Goal: Information Seeking & Learning: Learn about a topic

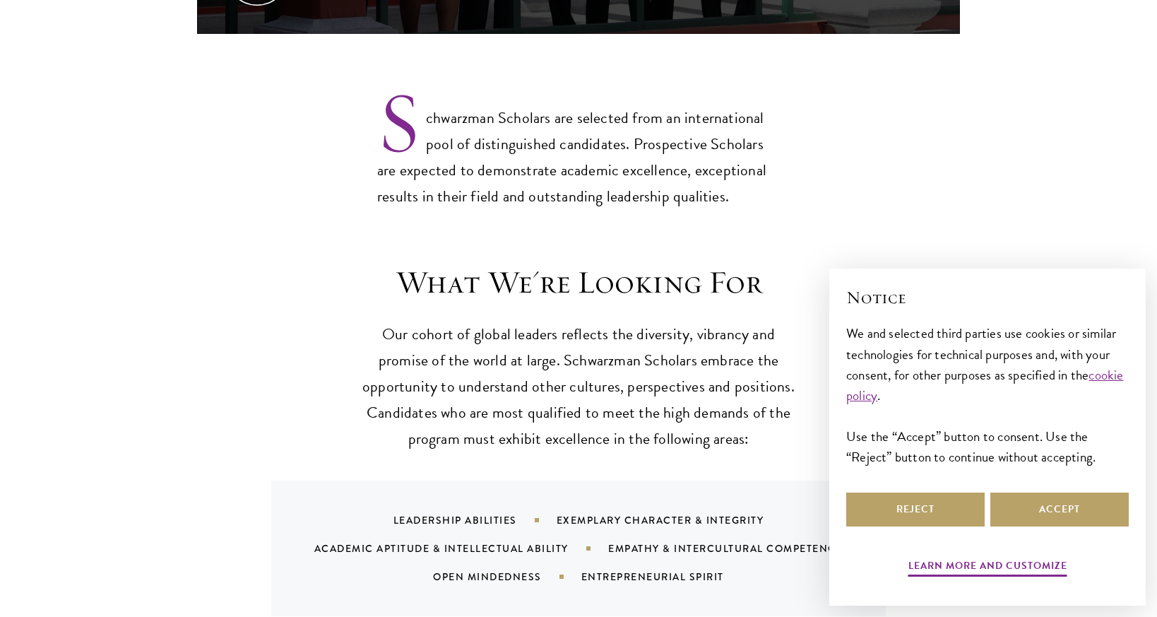
scroll to position [1130, 0]
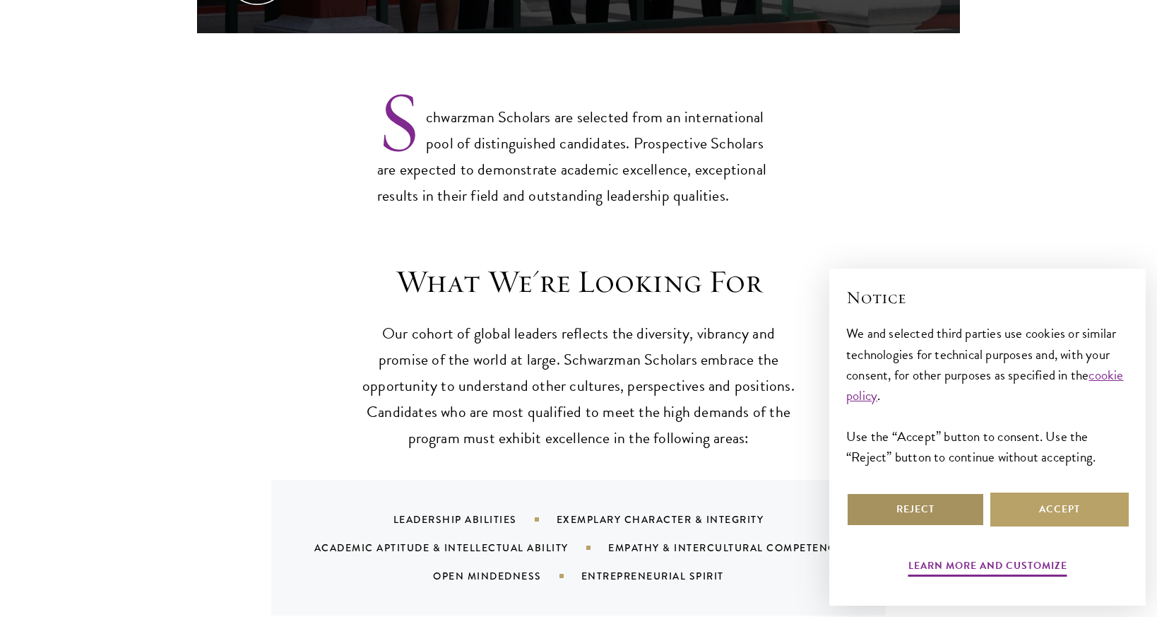
click at [921, 512] on button "Reject" at bounding box center [915, 509] width 138 height 34
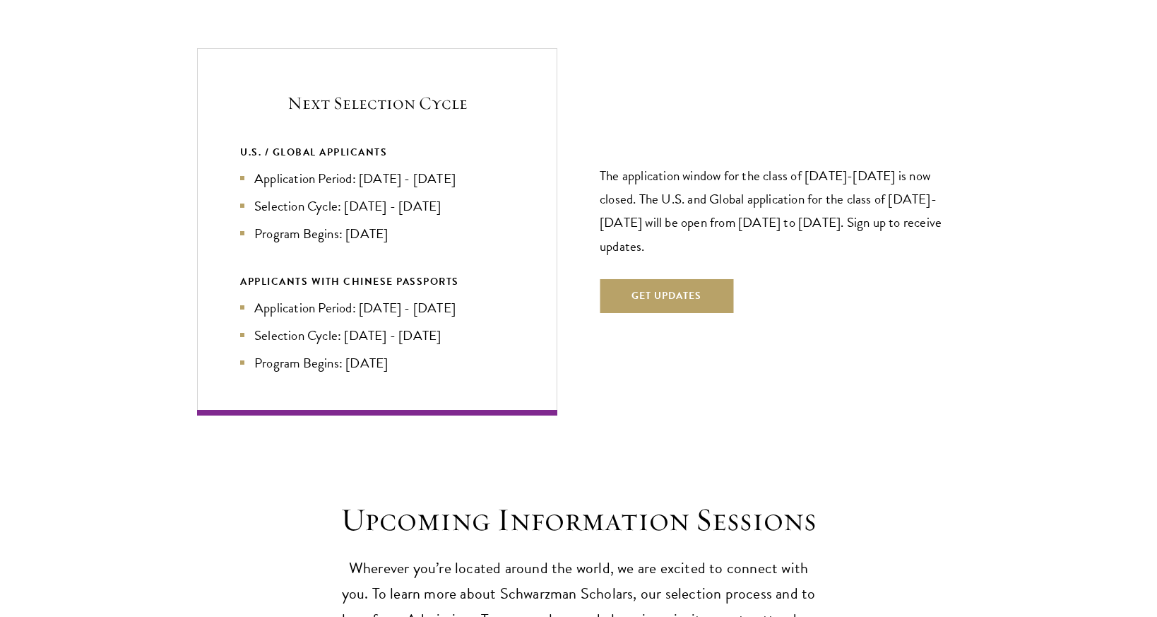
scroll to position [3020, 0]
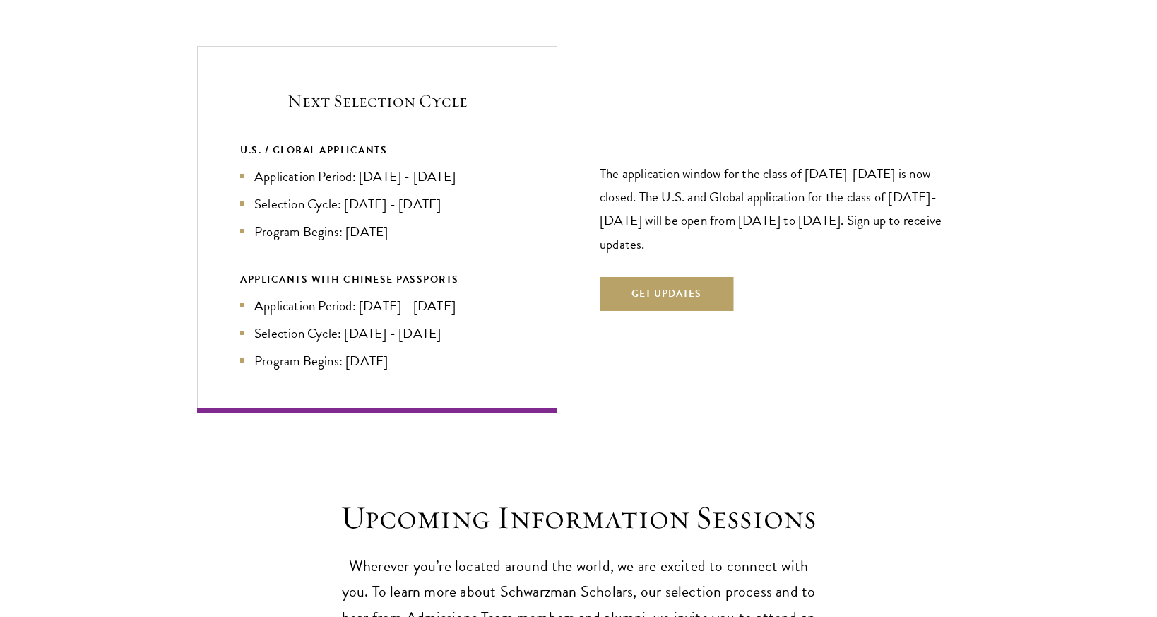
drag, startPoint x: 492, startPoint y: 151, endPoint x: 358, endPoint y: 153, distance: 134.3
click at [358, 166] on li "Application Period: [DATE] - [DATE]" at bounding box center [377, 176] width 274 height 20
copy li "Apr 2026 - Sep 2026"
click at [696, 277] on button "Get Updates" at bounding box center [667, 294] width 134 height 34
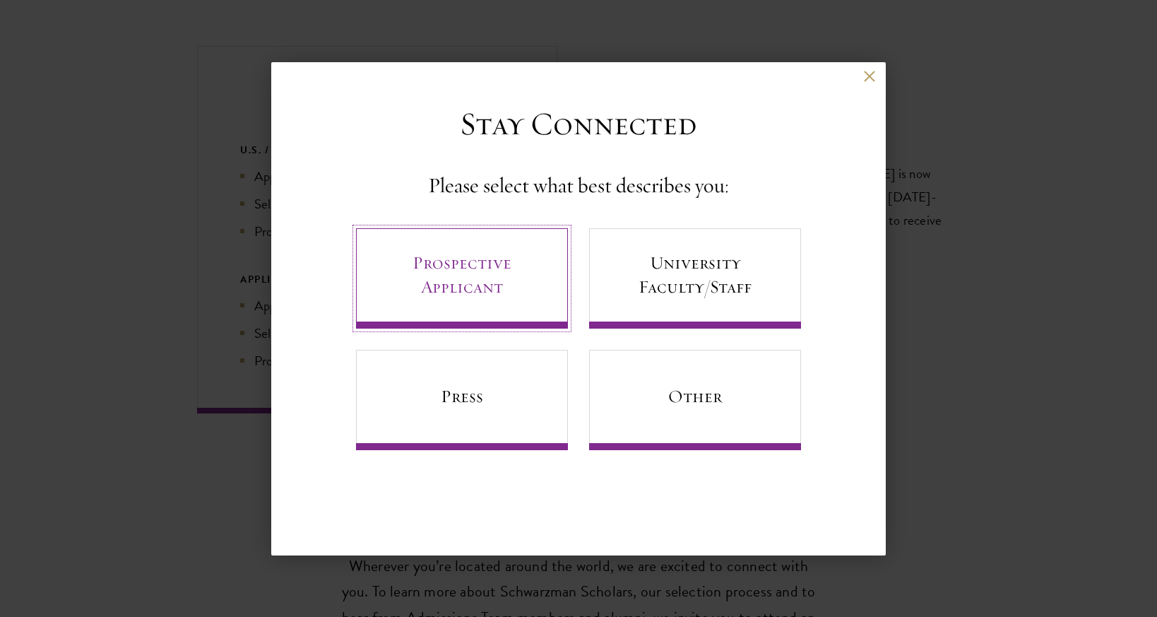
click at [452, 259] on link "Prospective Applicant" at bounding box center [462, 278] width 212 height 100
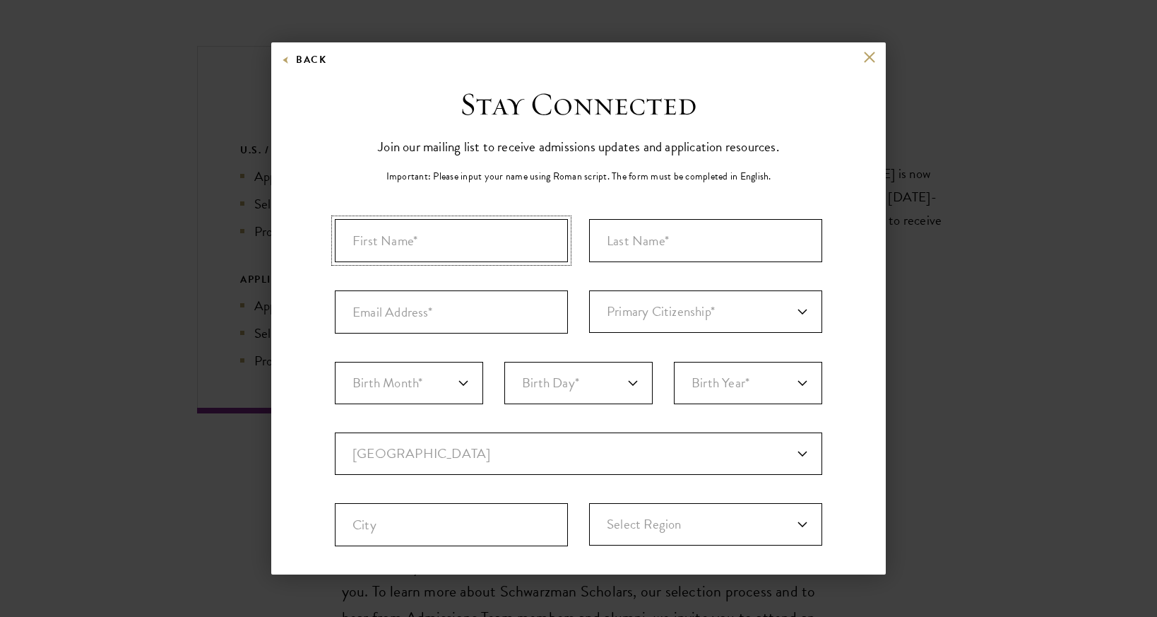
click at [438, 247] on input "First Name*" at bounding box center [451, 240] width 233 height 43
type input "Sannah"
click at [712, 260] on input "Last Name (Family Name)*" at bounding box center [705, 240] width 233 height 43
type input "Arvidson-Hicks"
click at [542, 312] on input "Email Address*" at bounding box center [451, 311] width 233 height 43
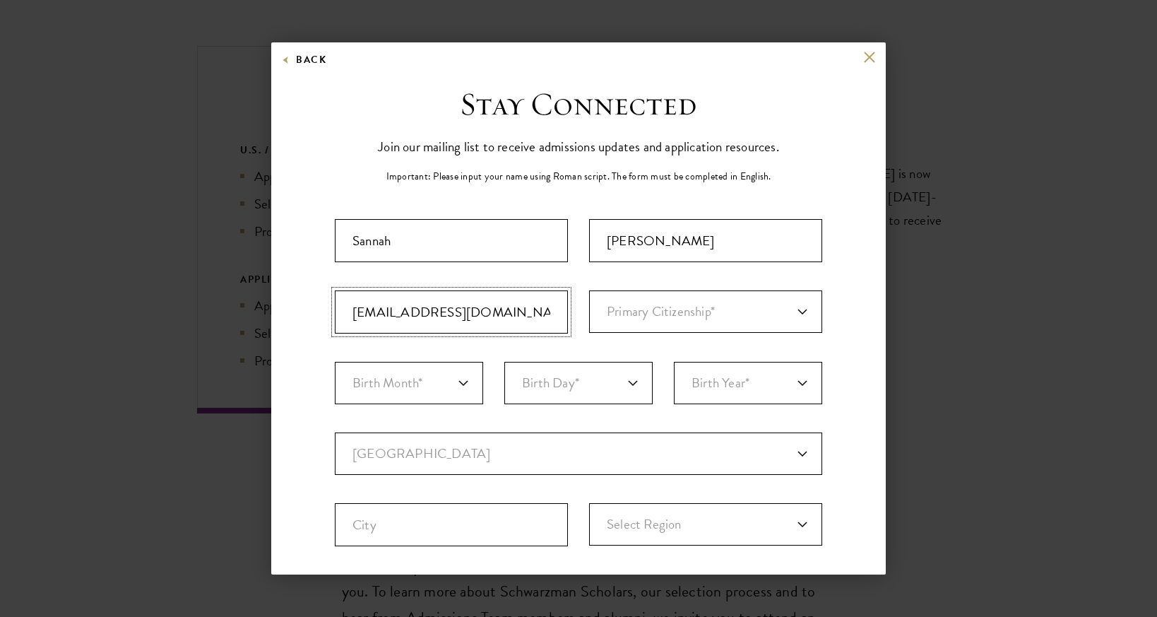
type input "sarvidso@nd.edu"
click at [771, 327] on select "Primary Citizenship* Afghanistan Aland Islands Albania Algeria Andorra Angola A…" at bounding box center [705, 311] width 233 height 42
select select "US"
click at [589, 290] on select "Primary Citizenship* Afghanistan Aland Islands Albania Algeria Andorra Angola A…" at bounding box center [705, 311] width 233 height 42
click at [412, 384] on select "Birth Month* January February March April May June July August September Octobe…" at bounding box center [409, 383] width 148 height 42
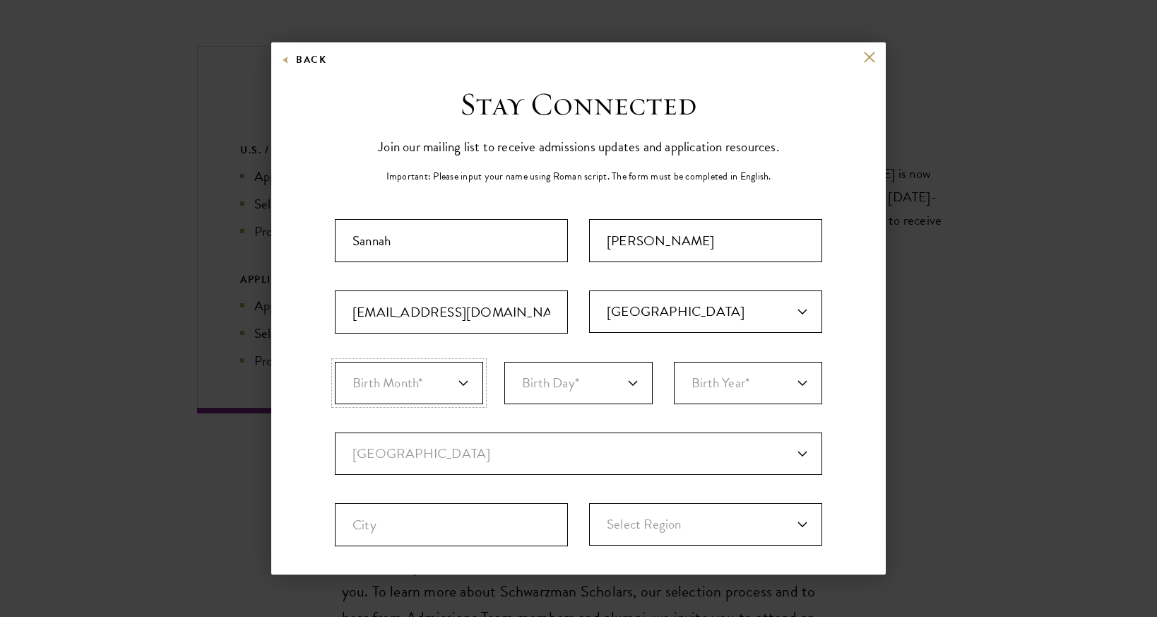
select select "07"
click at [335, 362] on select "Birth Month* January February March April May June July August September Octobe…" at bounding box center [409, 383] width 148 height 42
click at [608, 400] on select "Birth Day* 1 2 3 4 5 6 7 8 9 10 11 12 13 14 15 16 17 18 19 20 21 22 23 24 25 26…" at bounding box center [578, 383] width 148 height 42
select select "14"
click at [504, 362] on select "Birth Day* 1 2 3 4 5 6 7 8 9 10 11 12 13 14 15 16 17 18 19 20 21 22 23 24 25 26…" at bounding box center [578, 383] width 148 height 42
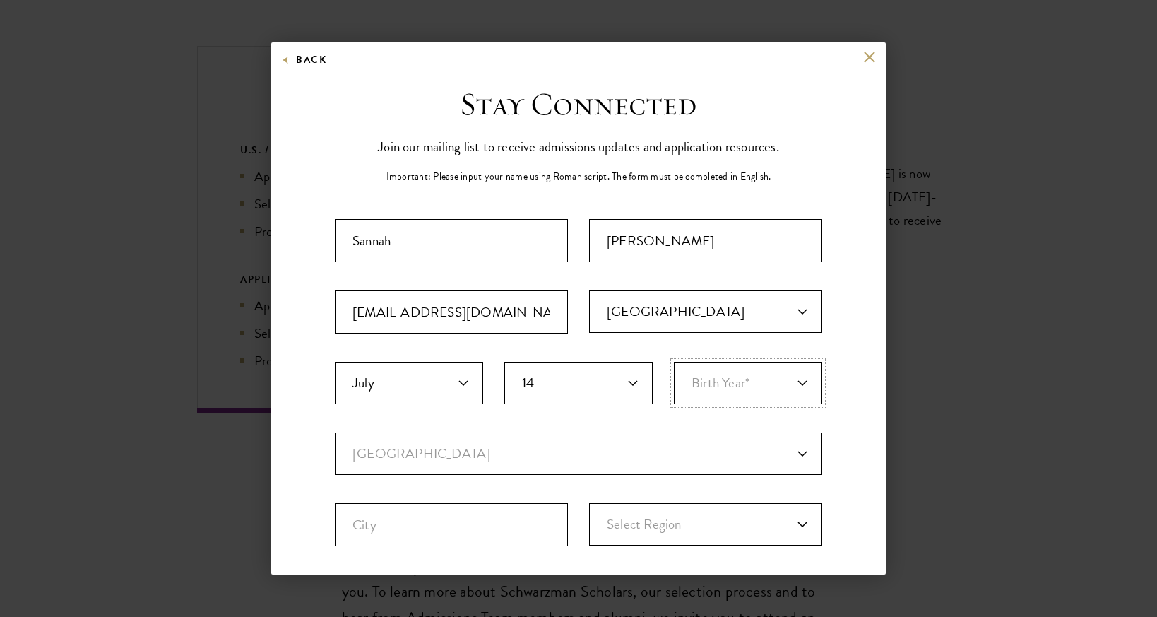
click at [710, 388] on select "Birth Year* 2025 2024 2023 2022 2021 2020 2019 2018 2017 2016 2015 2014 2013 20…" at bounding box center [748, 383] width 148 height 42
select select "2000"
click at [674, 362] on select "Birth Year* 2025 2024 2023 2022 2021 2020 2019 2018 2017 2016 2015 2014 2013 20…" at bounding box center [748, 383] width 148 height 42
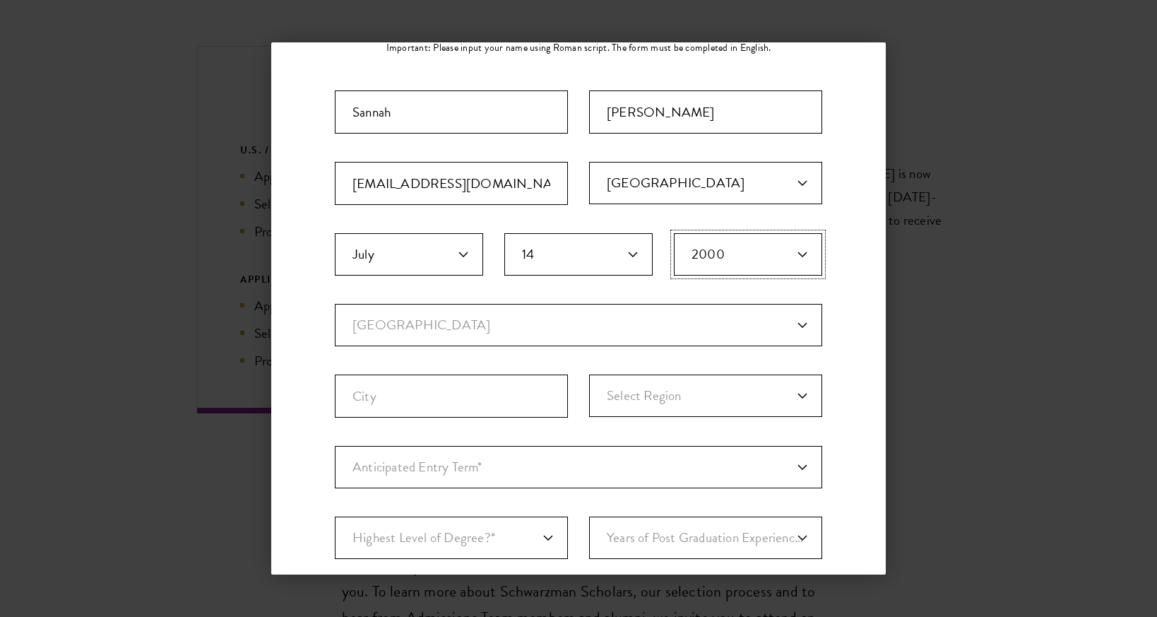
scroll to position [157, 0]
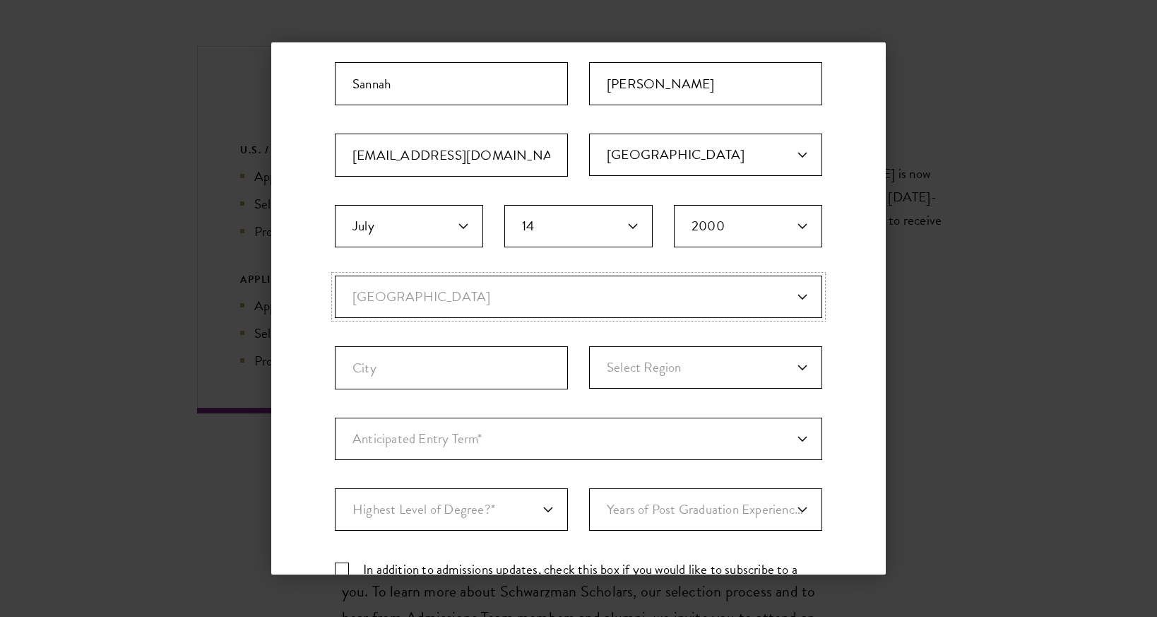
click at [474, 283] on select "Current Country Afghanistan Aland Islands Albania Algeria Andorra Angola Anguil…" at bounding box center [579, 297] width 488 height 42
select select "US"
click at [335, 276] on select "Current Country Afghanistan Aland Islands Albania Algeria Andorra Angola Anguil…" at bounding box center [579, 297] width 488 height 42
select select
click at [451, 359] on input "City" at bounding box center [451, 367] width 233 height 43
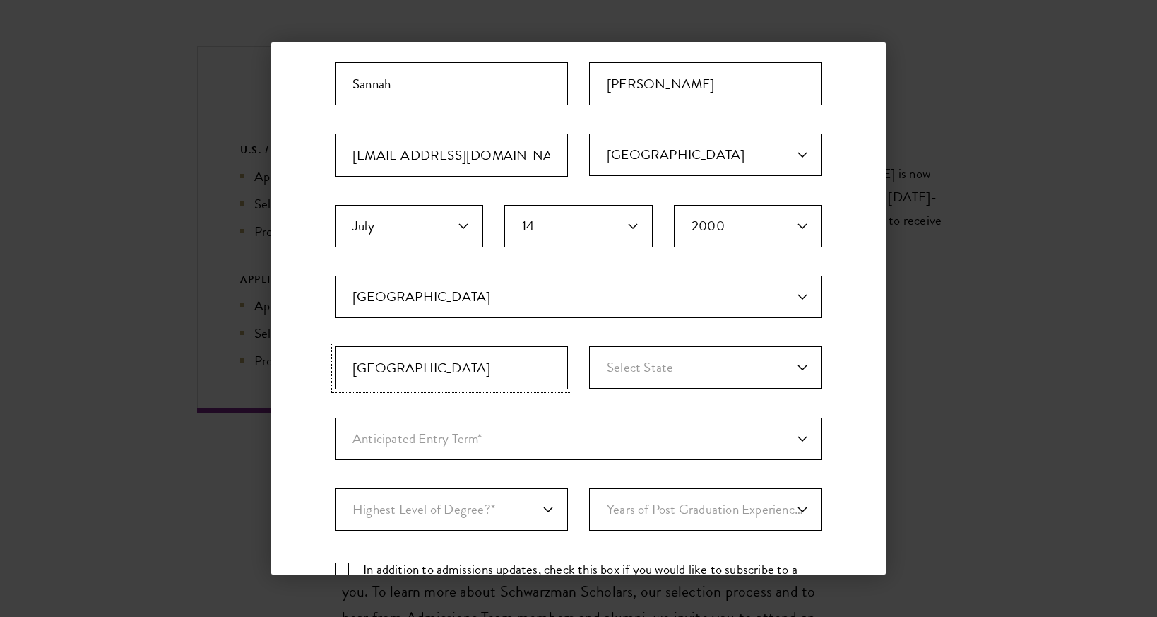
type input "South Bend"
click at [733, 353] on select "Select State Alabama Alaska American Samoa APO/FPO (AA) APO/FPO (AE) APO/FPO (A…" at bounding box center [705, 367] width 233 height 42
select select "IN"
click at [589, 346] on select "Select State Alabama Alaska American Samoa APO/FPO (AA) APO/FPO (AE) APO/FPO (A…" at bounding box center [705, 367] width 233 height 42
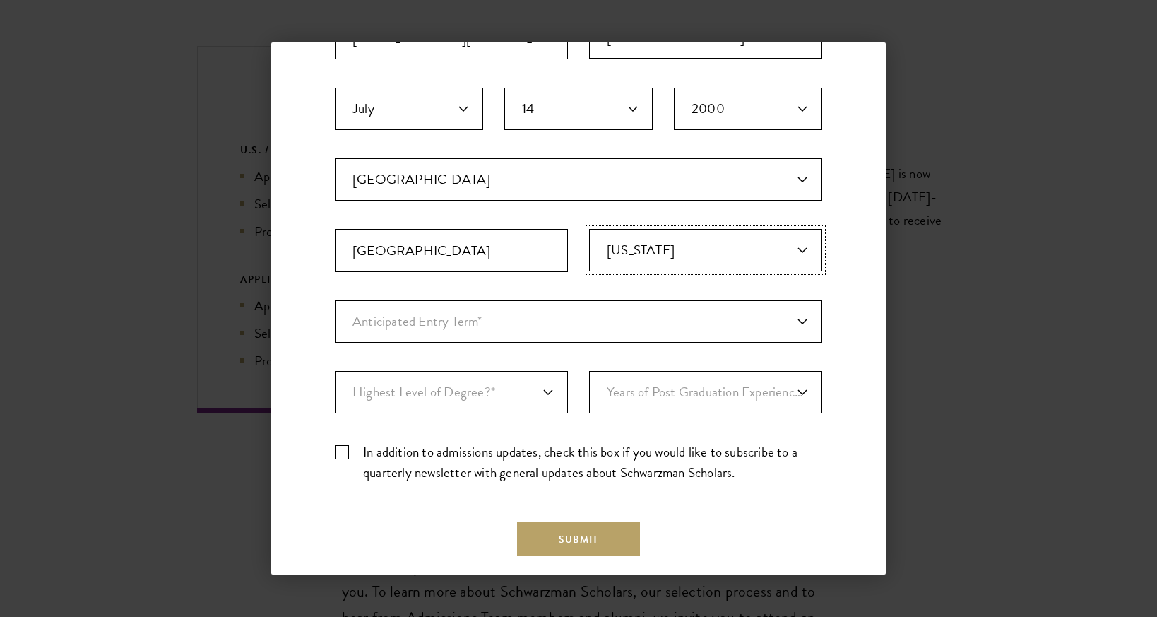
scroll to position [306, 0]
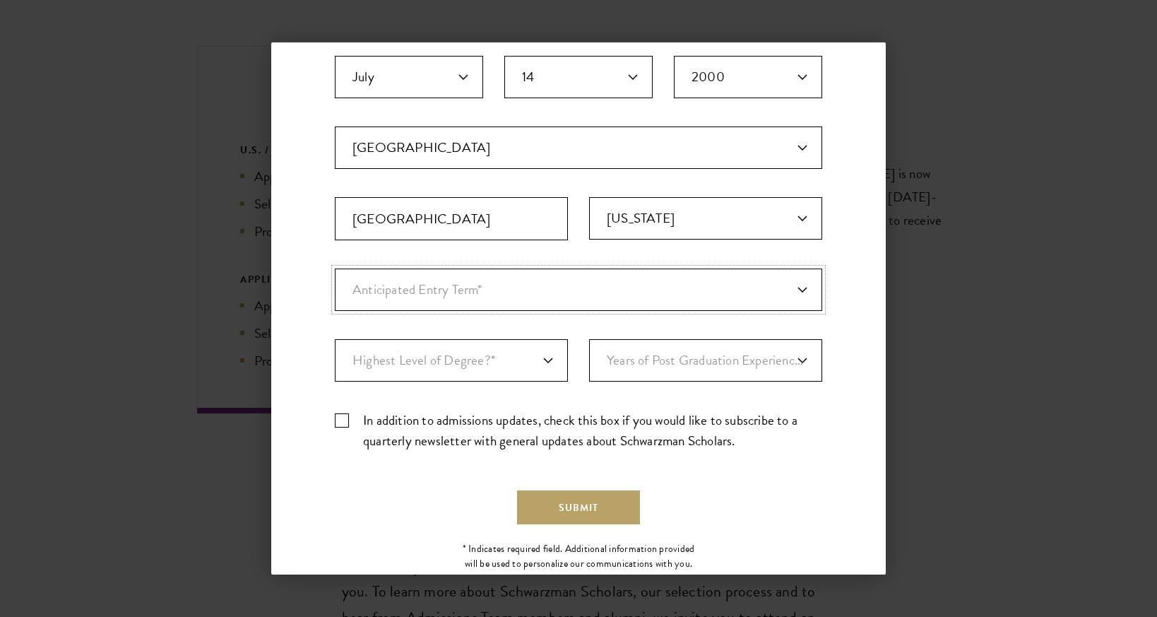
click at [509, 281] on select "Anticipated Entry Term* Just Exploring" at bounding box center [579, 289] width 488 height 42
click at [335, 268] on select "Anticipated Entry Term* Just Exploring" at bounding box center [579, 289] width 488 height 42
click at [498, 295] on select "Anticipated Entry Term* Just Exploring" at bounding box center [579, 289] width 488 height 42
select select "a6790467-ebe7-4045-a56a-66c1cae98076"
click at [335, 268] on select "Anticipated Entry Term* Just Exploring" at bounding box center [579, 289] width 488 height 42
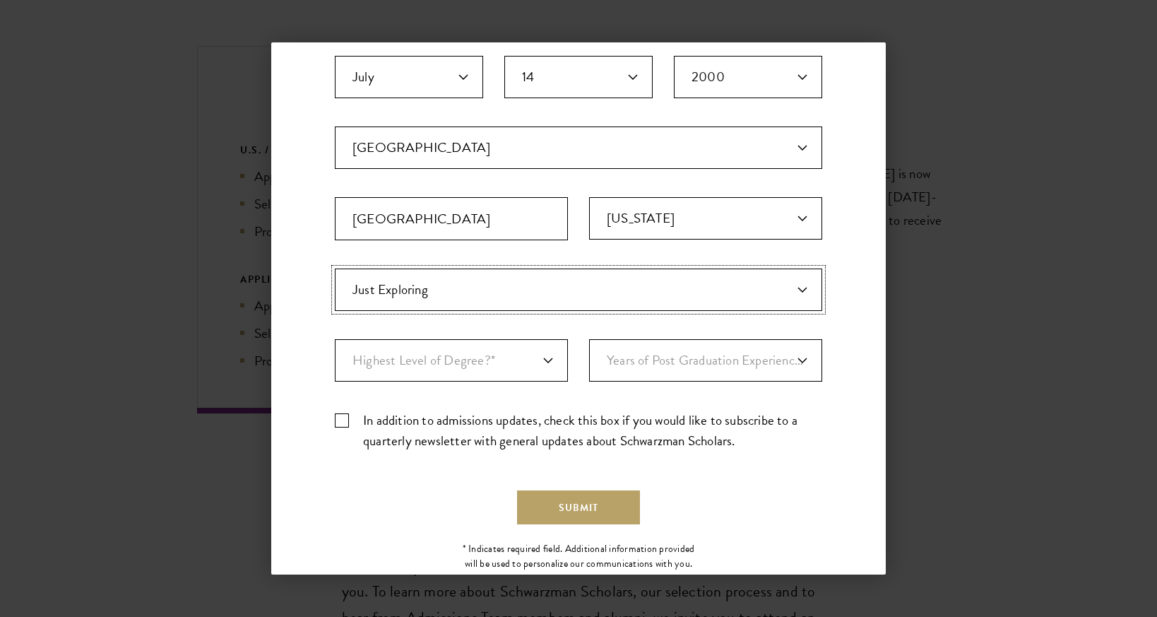
scroll to position [326, 0]
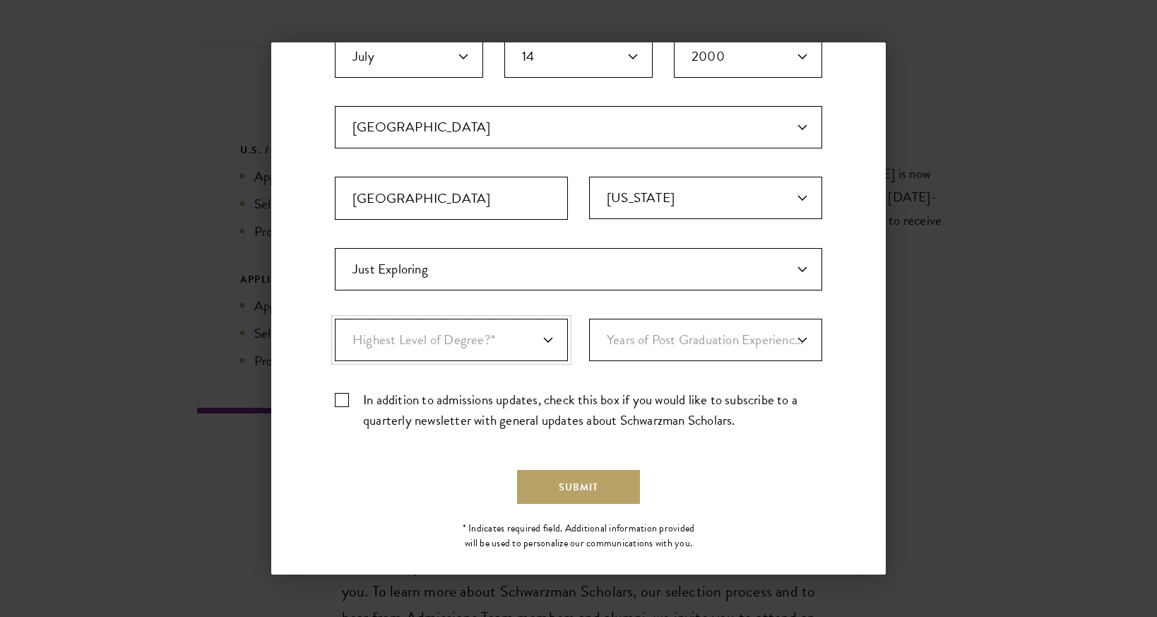
click at [479, 343] on select "Highest Level of Degree?* PHD Bachelor's Master's Current Undergraduate Student" at bounding box center [451, 340] width 233 height 42
select select "baef124f-e103-44b1-8ca6-5d0669438e44"
click at [335, 319] on select "Highest Level of Degree?* PHD Bachelor's Master's Current Undergraduate Student" at bounding box center [451, 340] width 233 height 42
click at [701, 346] on select "Years of Post Graduation Experience?* 1 2 3 4 5 6 7 8 9 10" at bounding box center [705, 340] width 233 height 42
select select "3"
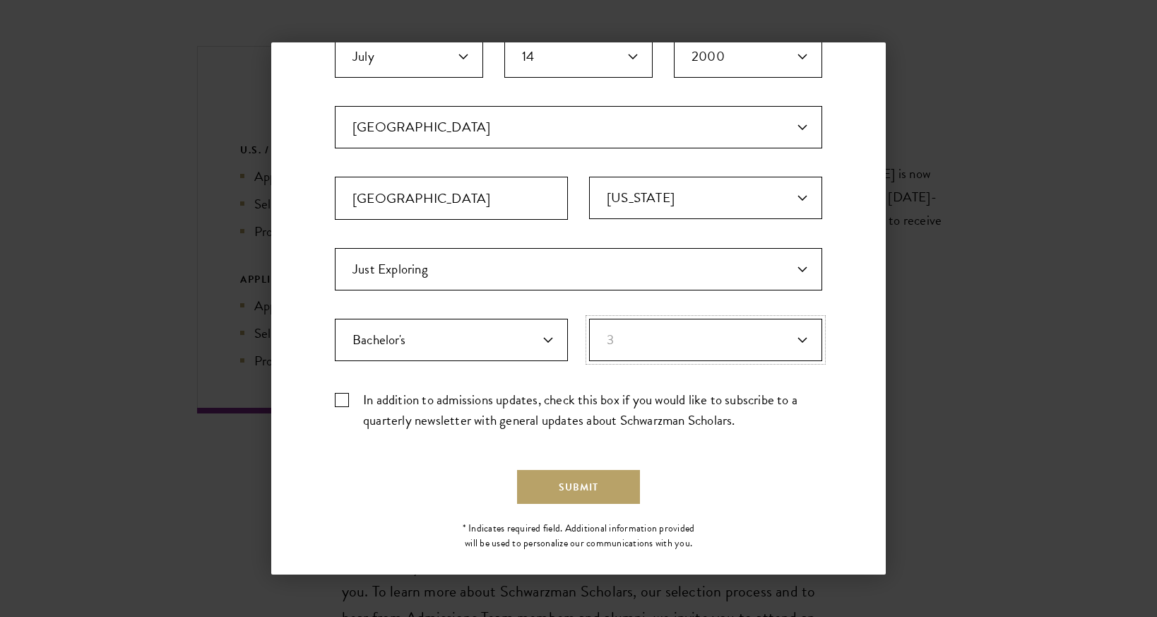
click at [589, 319] on select "Years of Post Graduation Experience?* 1 2 3 4 5 6 7 8 9 10" at bounding box center [705, 340] width 233 height 42
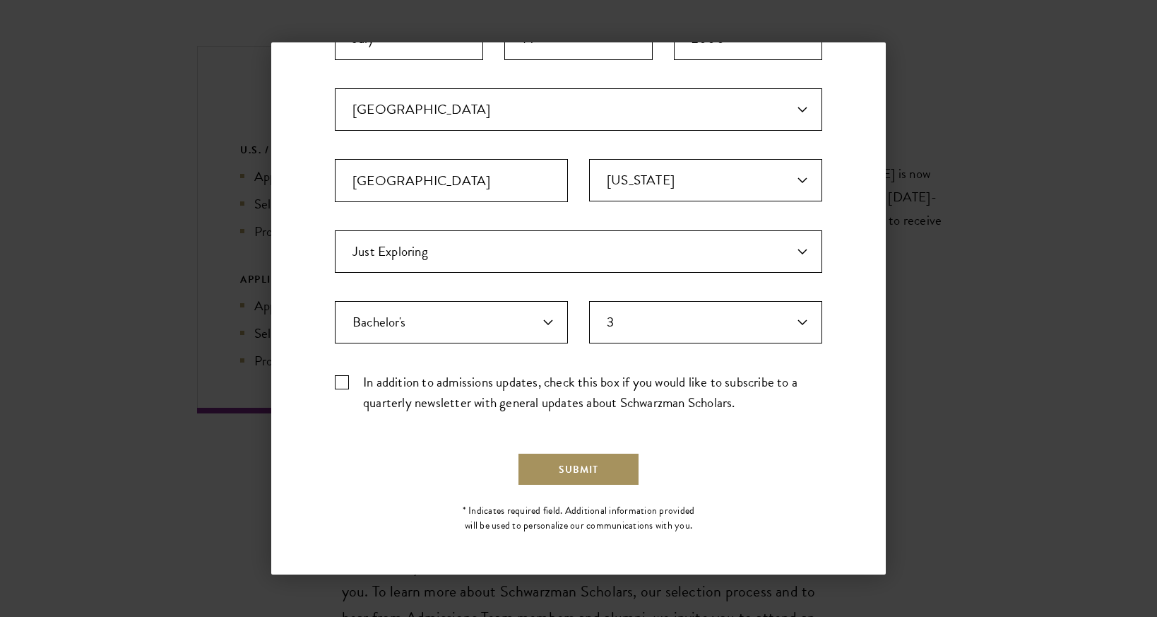
click at [574, 465] on button "Submit" at bounding box center [578, 469] width 123 height 34
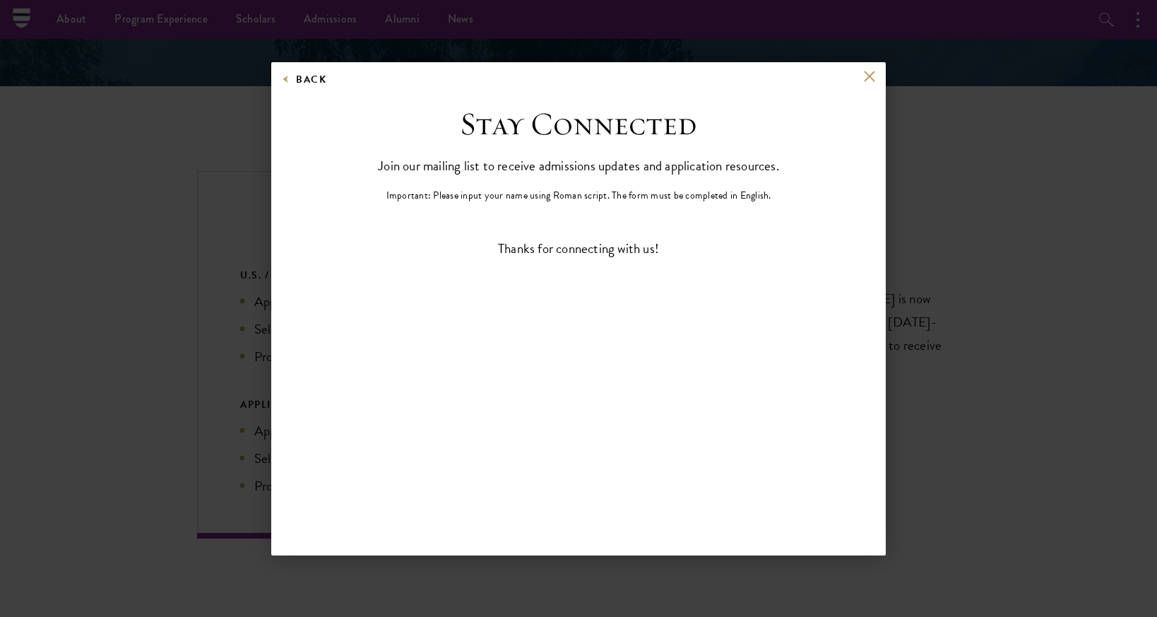
scroll to position [0, 0]
click at [870, 78] on button at bounding box center [869, 77] width 12 height 12
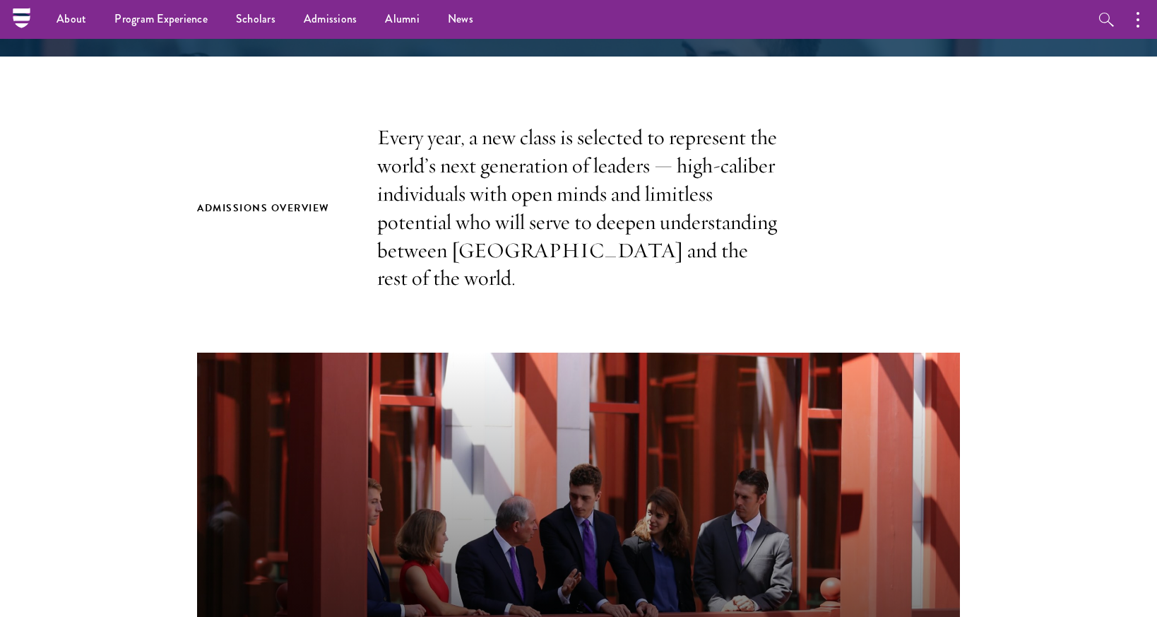
scroll to position [285, 0]
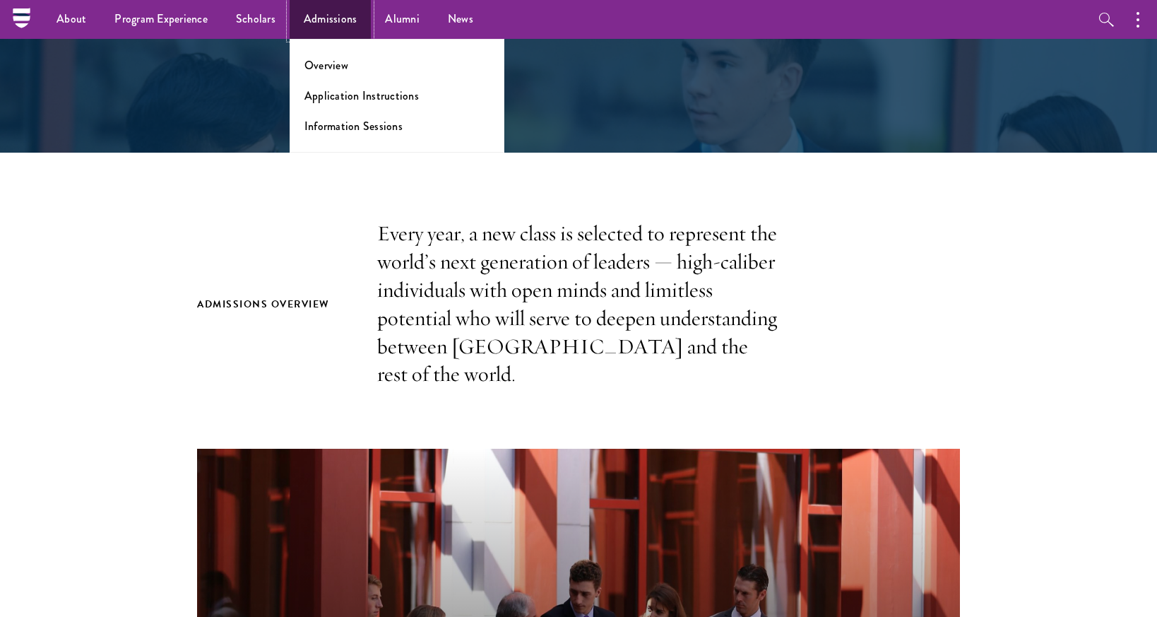
click at [305, 7] on link "Admissions" at bounding box center [331, 19] width 82 height 39
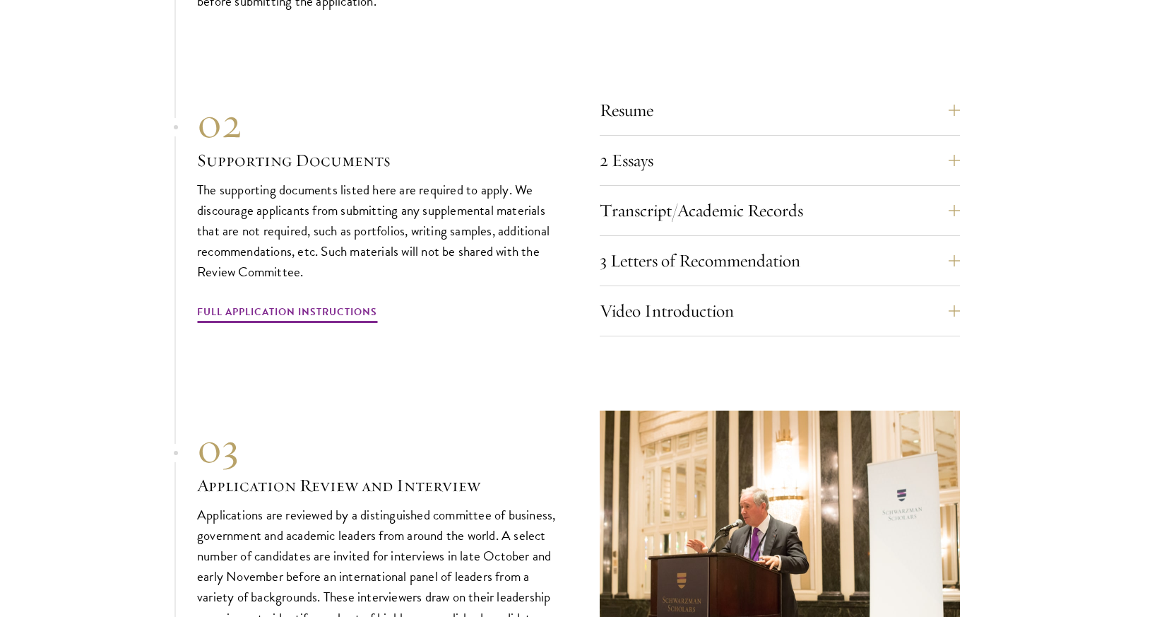
scroll to position [4450, 0]
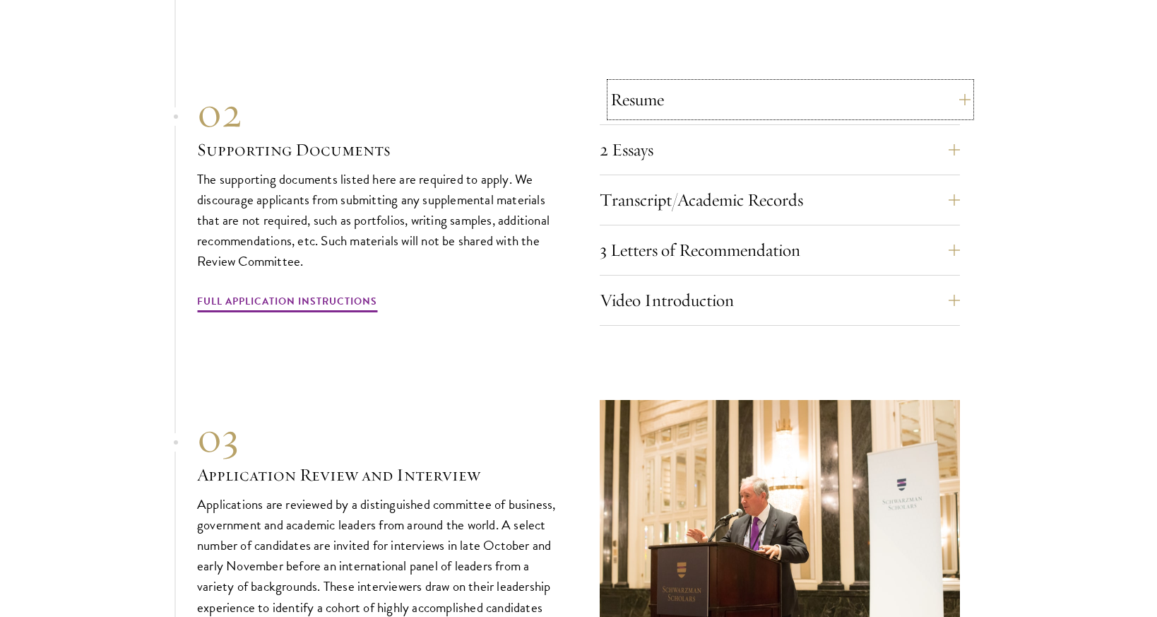
click at [955, 83] on button "Resume" at bounding box center [790, 100] width 360 height 34
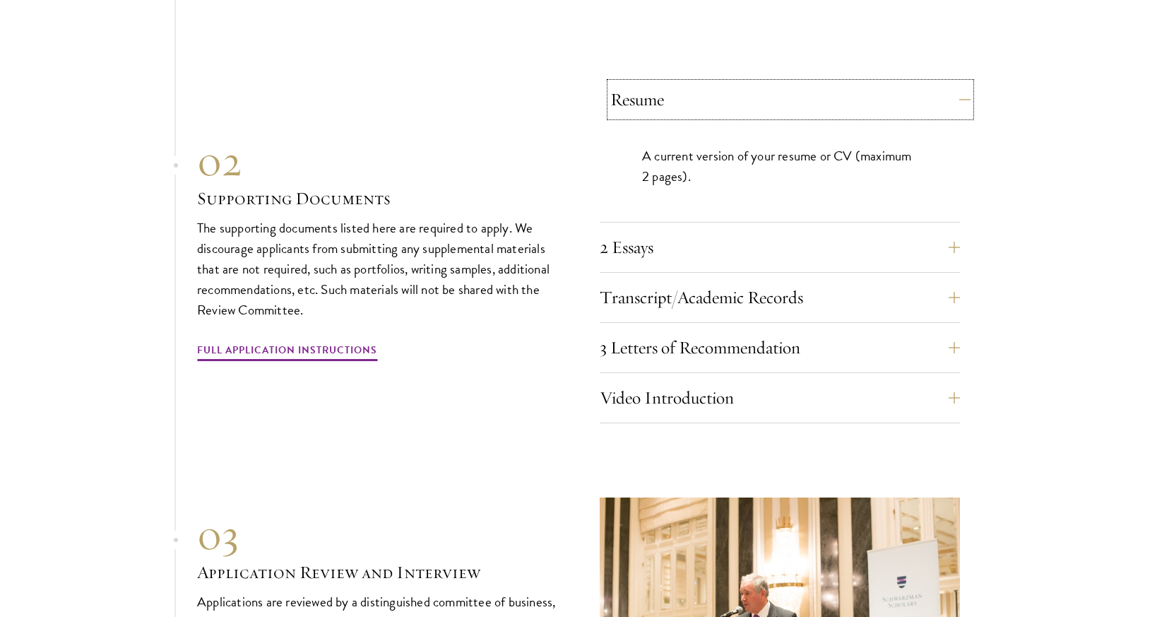
click at [955, 83] on button "Resume" at bounding box center [790, 100] width 360 height 34
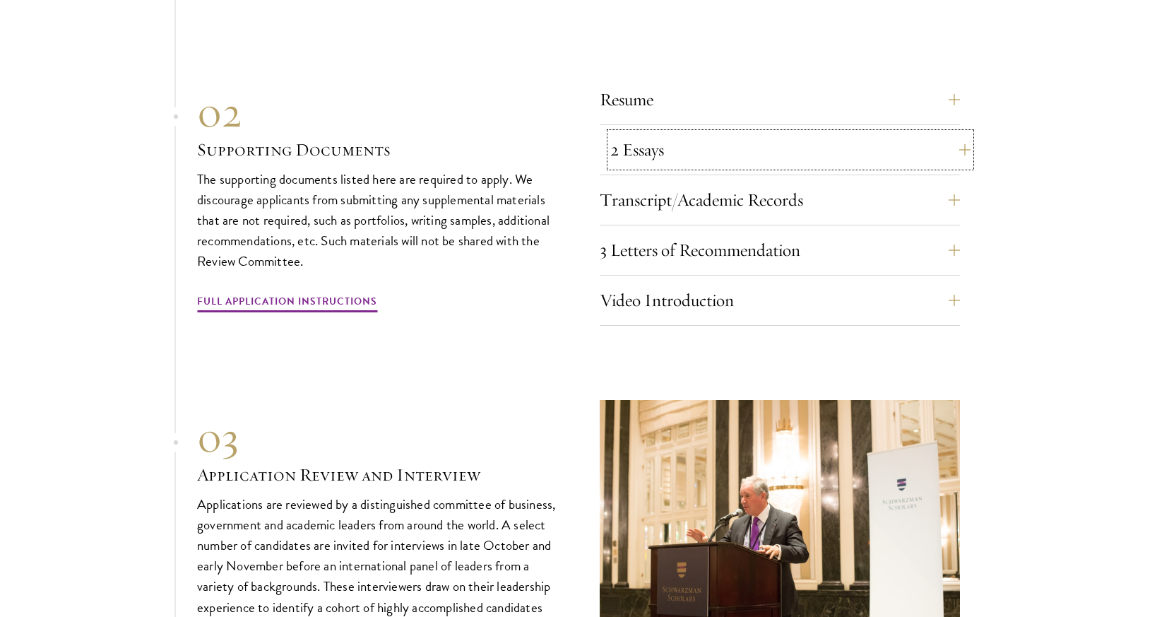
click at [952, 133] on button "2 Essays" at bounding box center [790, 150] width 360 height 34
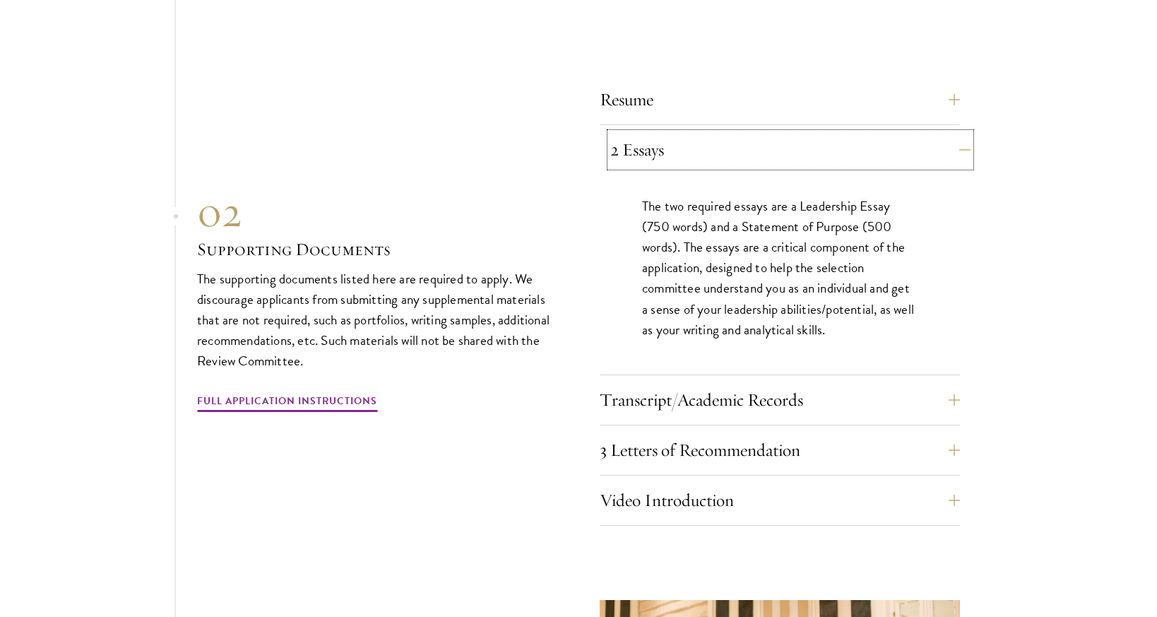
click at [952, 133] on button "2 Essays" at bounding box center [790, 150] width 360 height 34
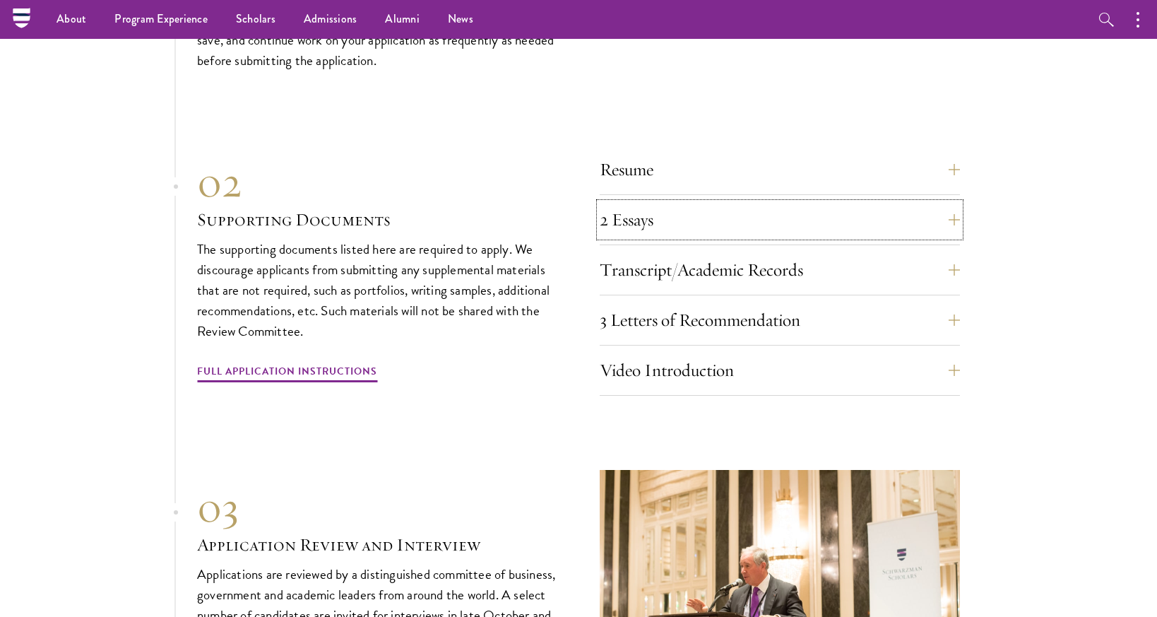
scroll to position [4379, 0]
click at [741, 361] on div "Video Introduction Provide a short video self-introduction of no more than 1 mi…" at bounding box center [780, 376] width 360 height 42
click at [738, 355] on button "Video Introduction" at bounding box center [790, 372] width 360 height 34
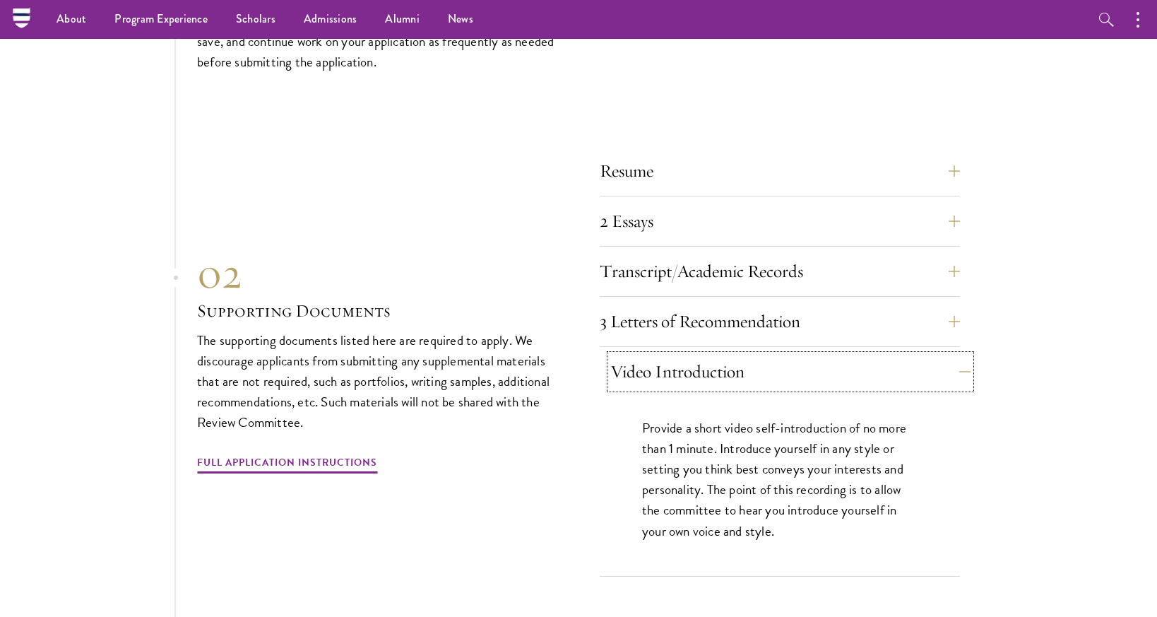
click at [738, 355] on button "Video Introduction" at bounding box center [790, 372] width 360 height 34
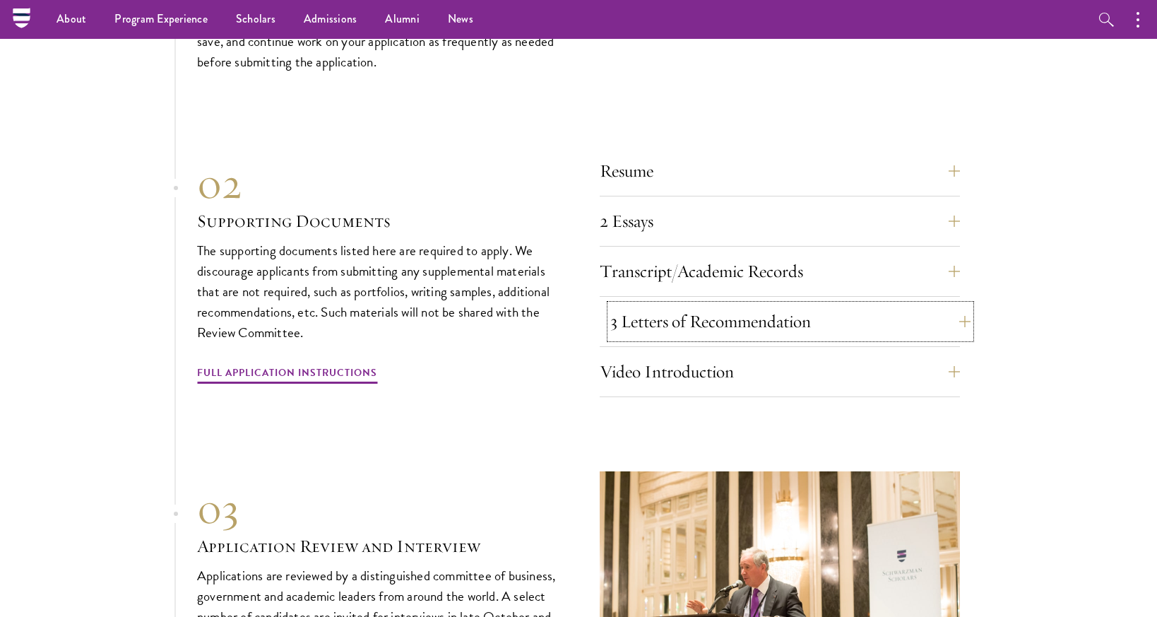
click at [716, 309] on button "3 Letters of Recommendation" at bounding box center [790, 322] width 360 height 34
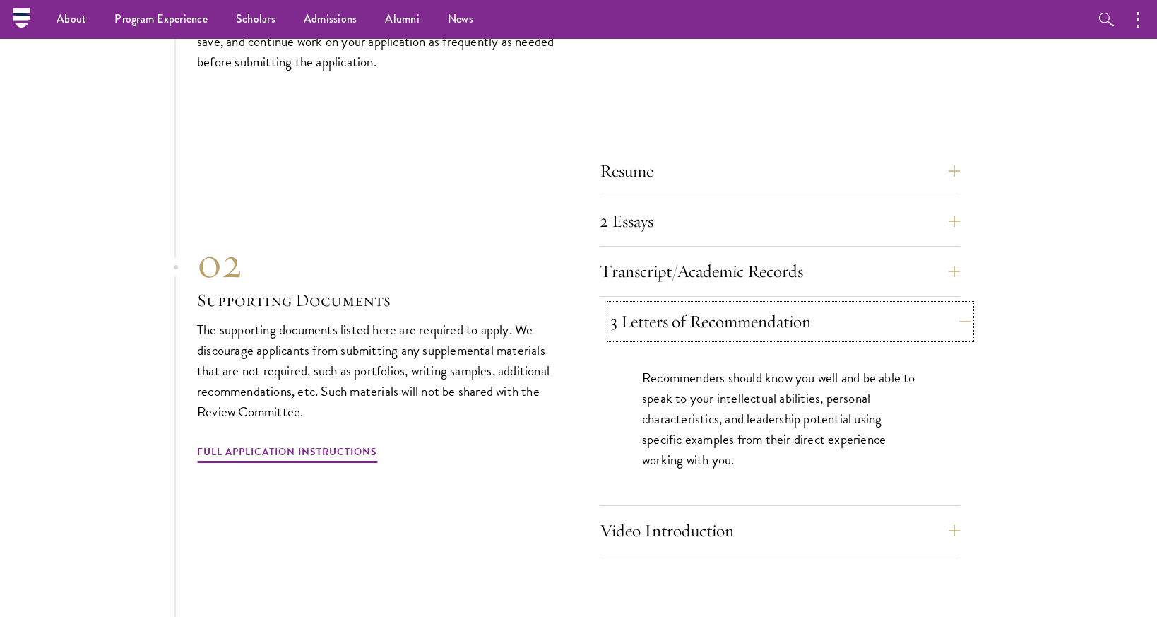
click at [716, 309] on button "3 Letters of Recommendation" at bounding box center [790, 322] width 360 height 34
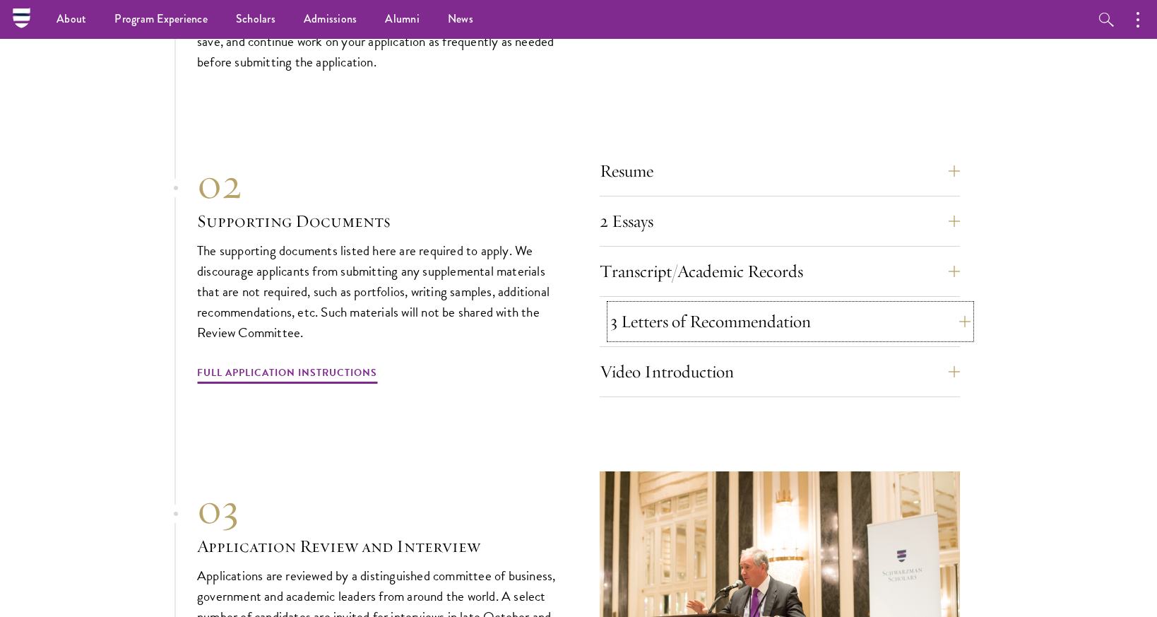
click at [716, 309] on button "3 Letters of Recommendation" at bounding box center [790, 322] width 360 height 34
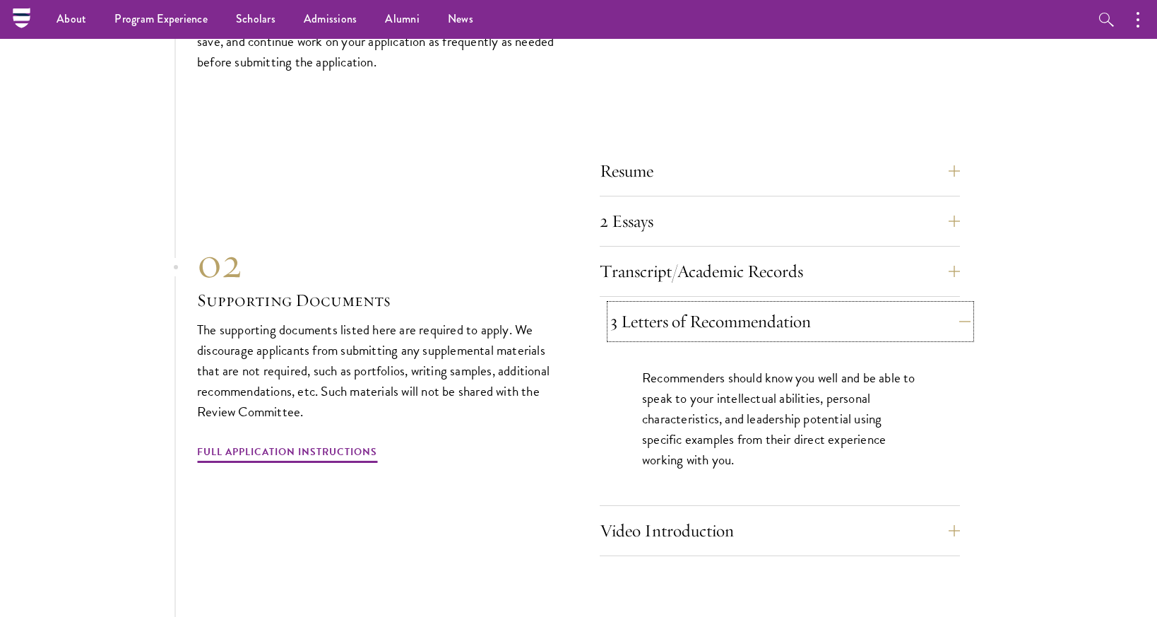
click at [702, 305] on button "3 Letters of Recommendation" at bounding box center [790, 322] width 360 height 34
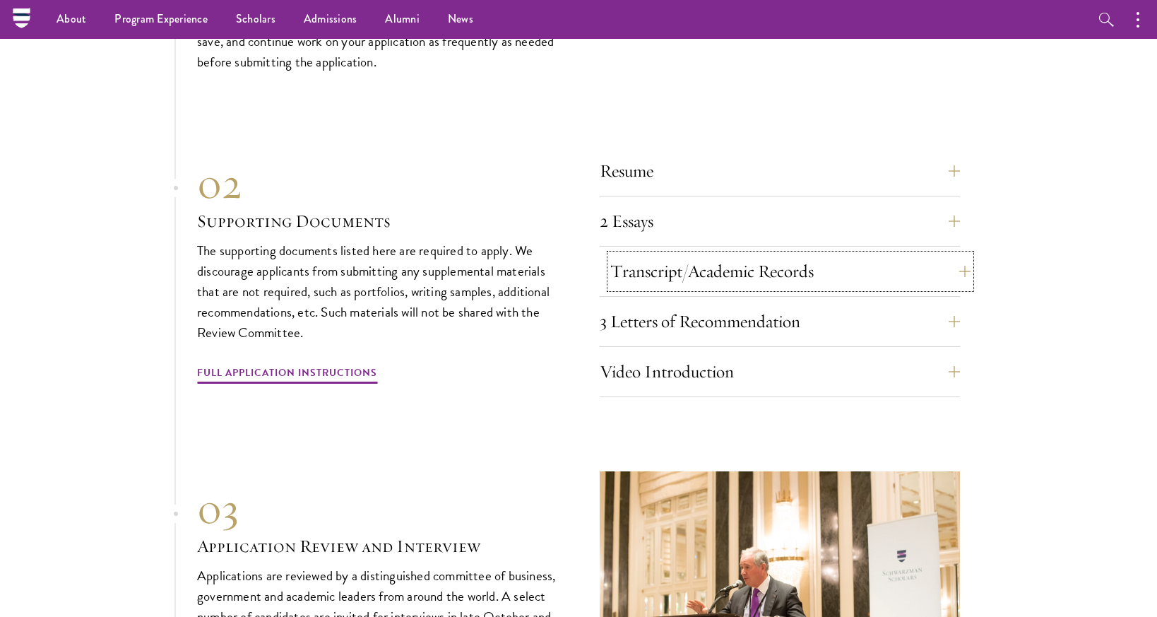
click at [692, 256] on button "Transcript/Academic Records" at bounding box center [790, 271] width 360 height 34
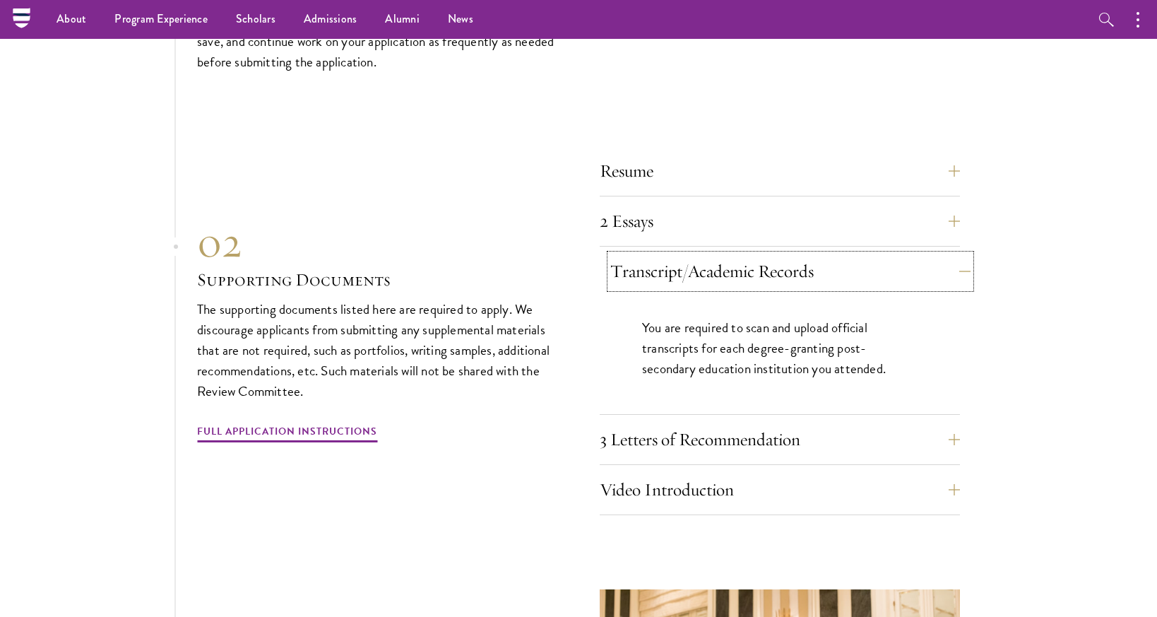
click at [691, 256] on button "Transcript/Academic Records" at bounding box center [790, 271] width 360 height 34
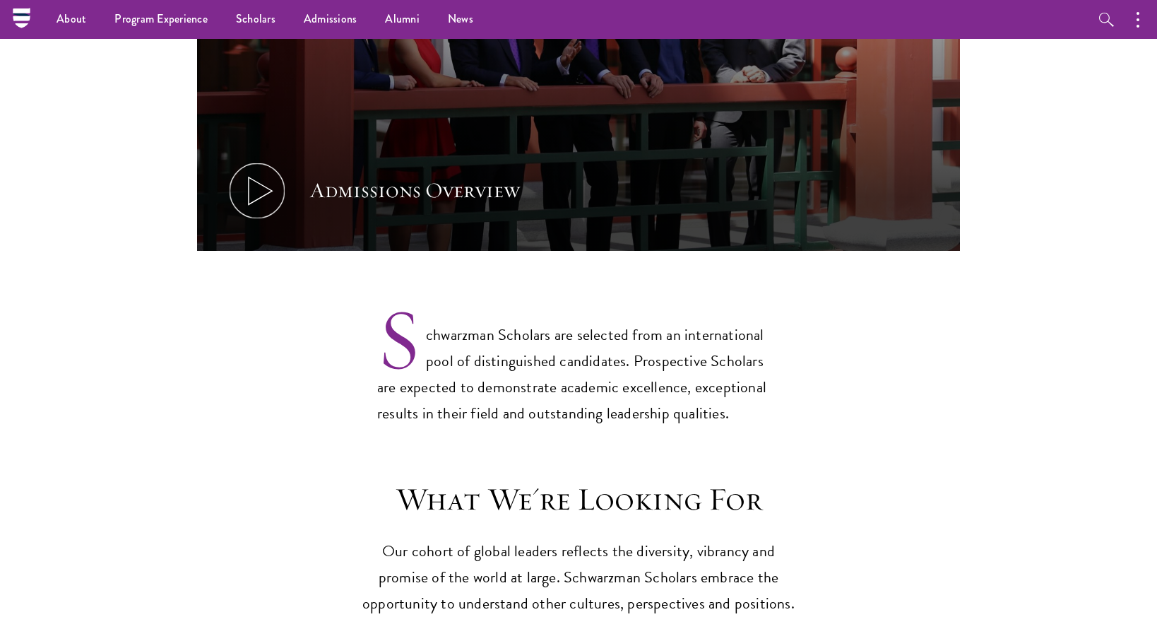
scroll to position [818, 0]
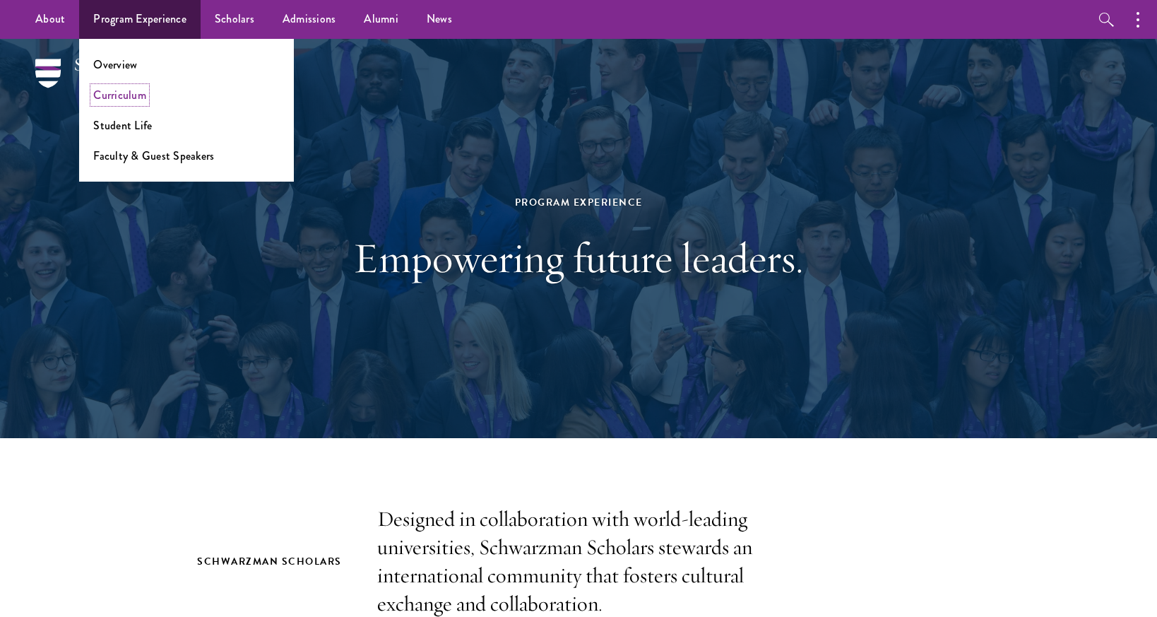
click at [122, 95] on link "Curriculum" at bounding box center [119, 95] width 53 height 16
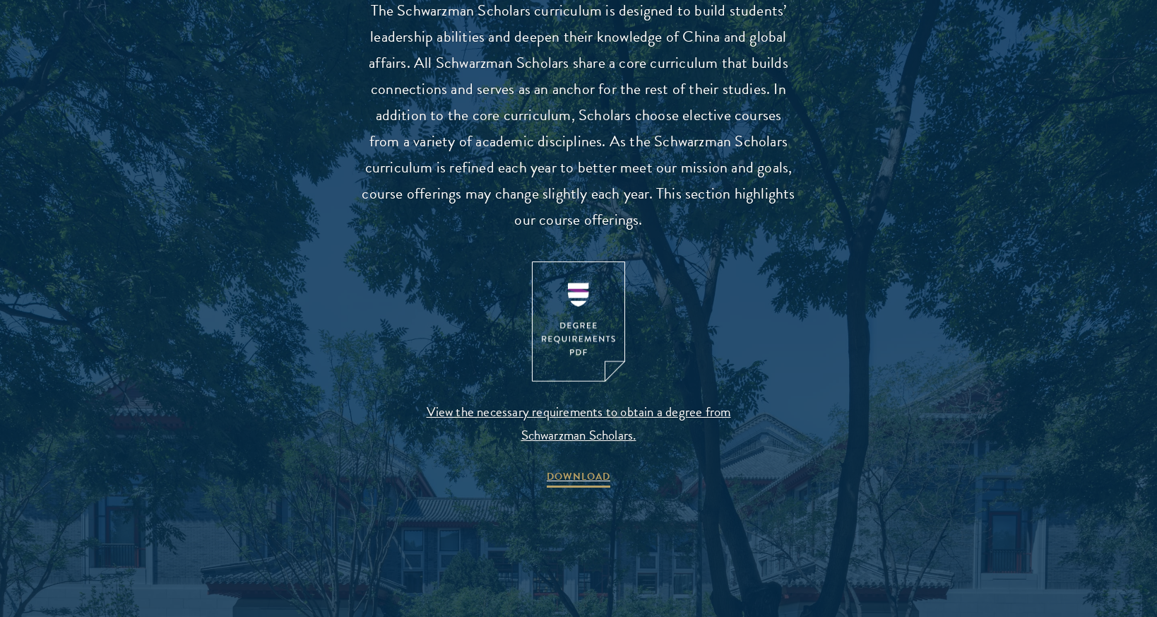
scroll to position [1318, 0]
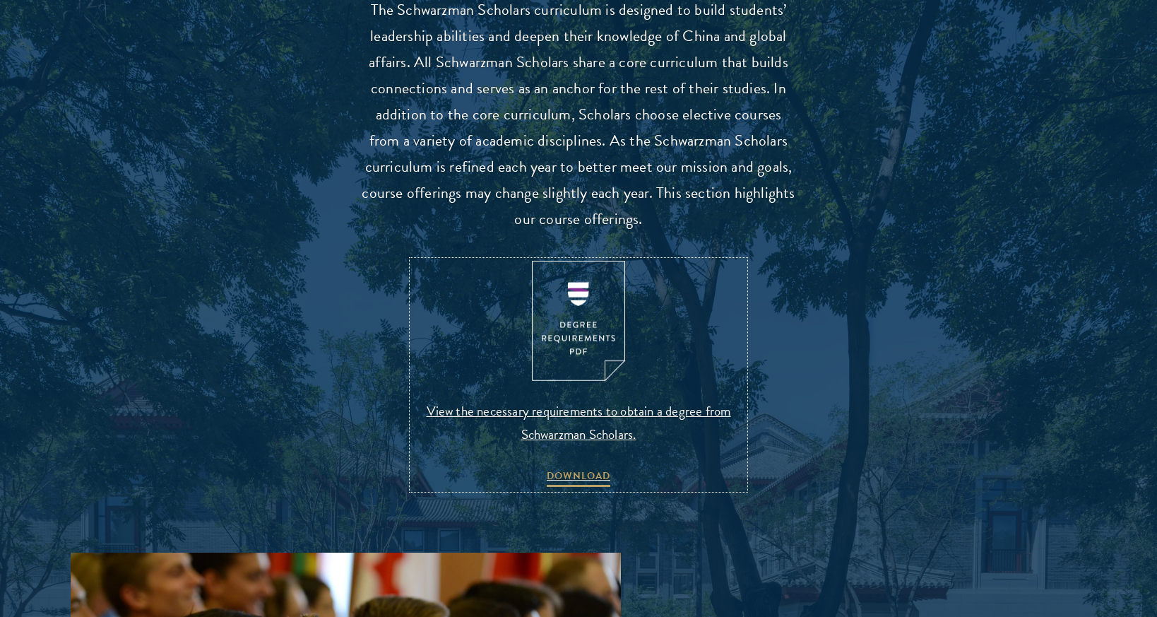
click at [574, 339] on img at bounding box center [578, 321] width 93 height 121
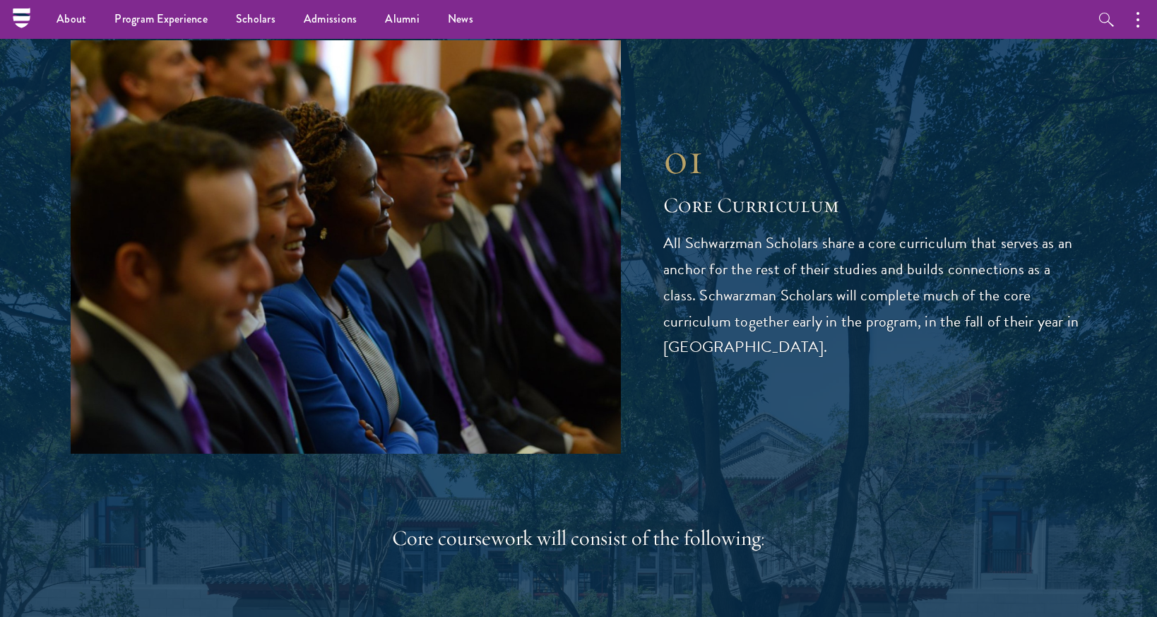
scroll to position [1827, 0]
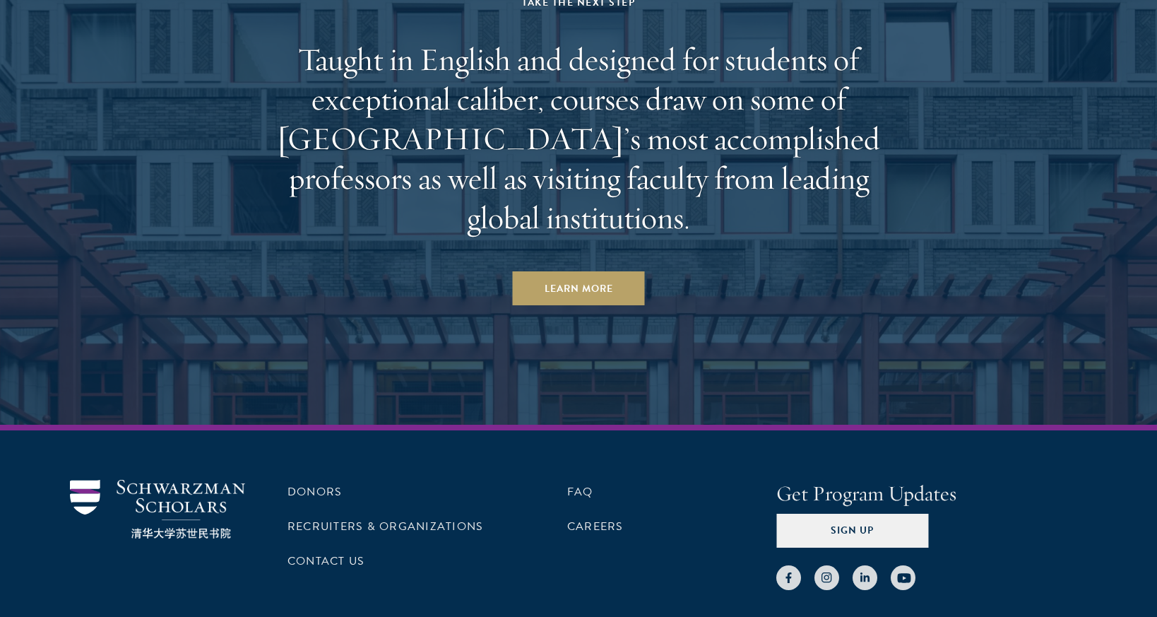
scroll to position [8804, 0]
